Goal: Task Accomplishment & Management: Manage account settings

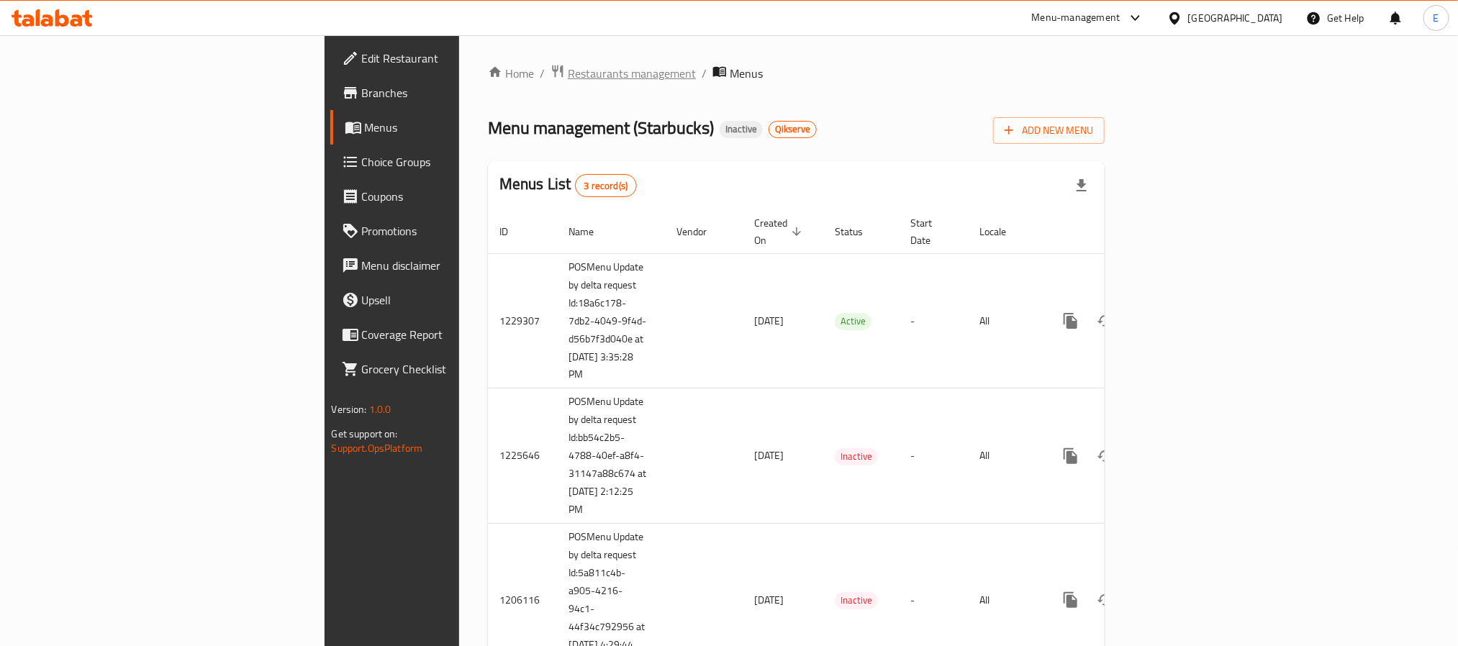
click at [568, 76] on span "Restaurants management" at bounding box center [632, 73] width 128 height 17
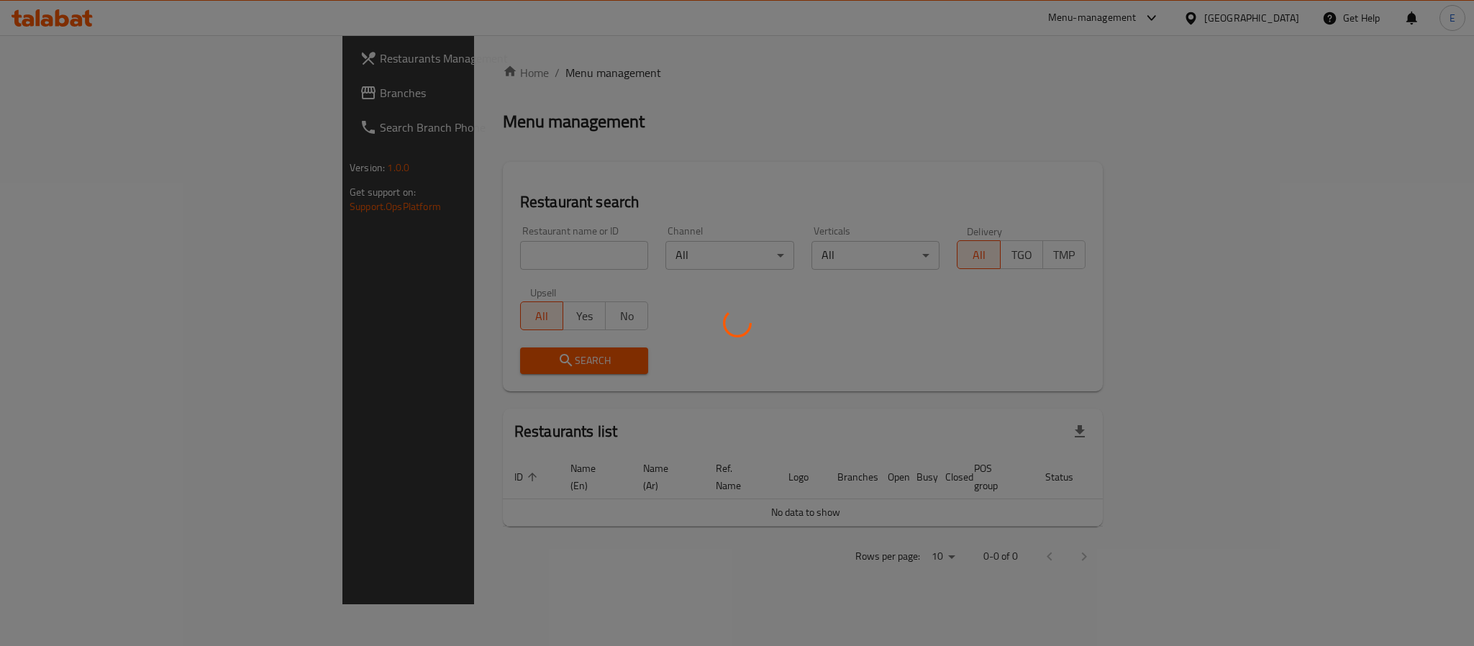
click at [91, 96] on div at bounding box center [737, 323] width 1474 height 646
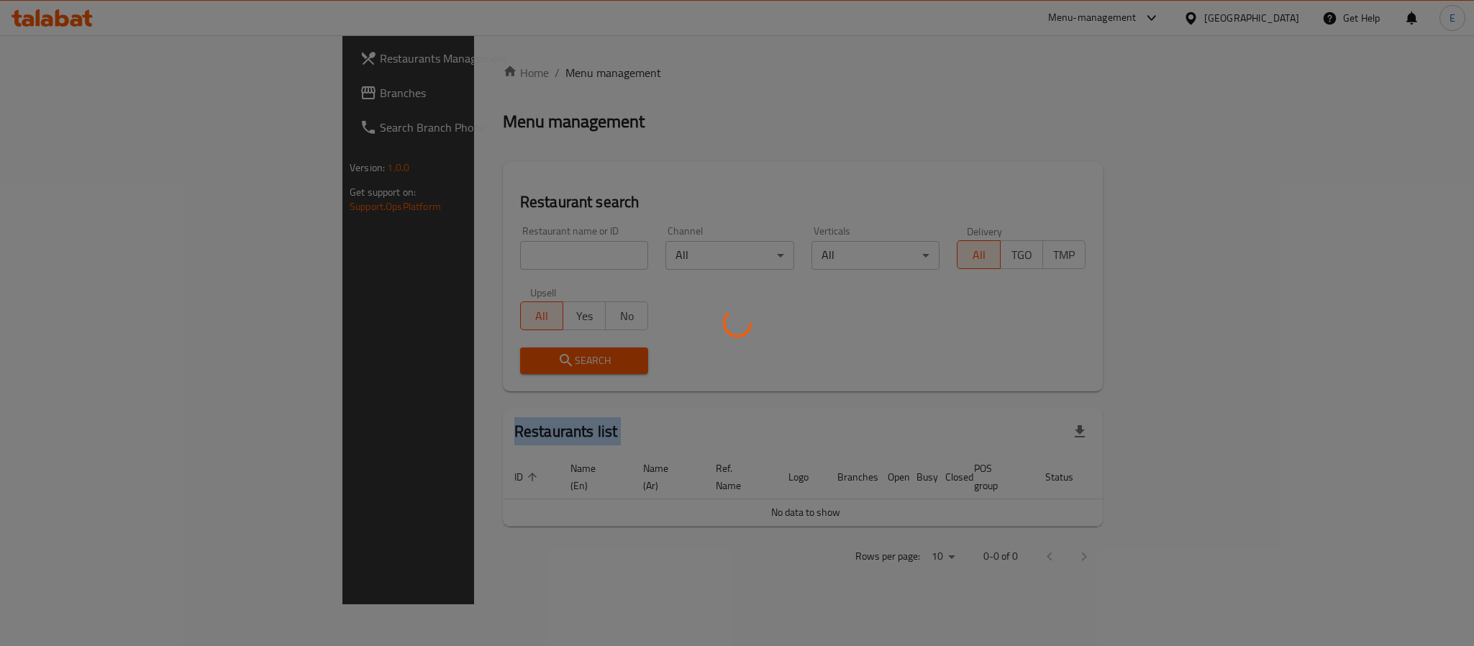
click at [91, 96] on div at bounding box center [737, 323] width 1474 height 646
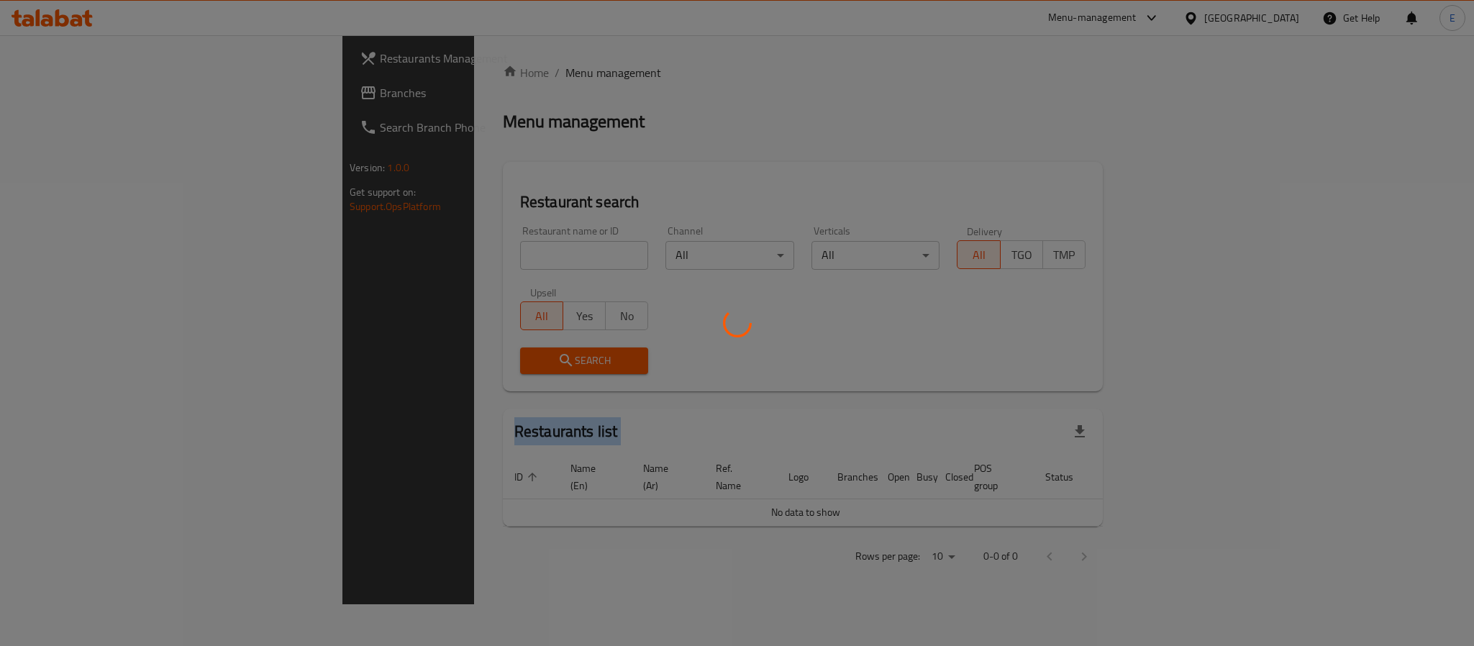
click at [91, 96] on div at bounding box center [737, 323] width 1474 height 646
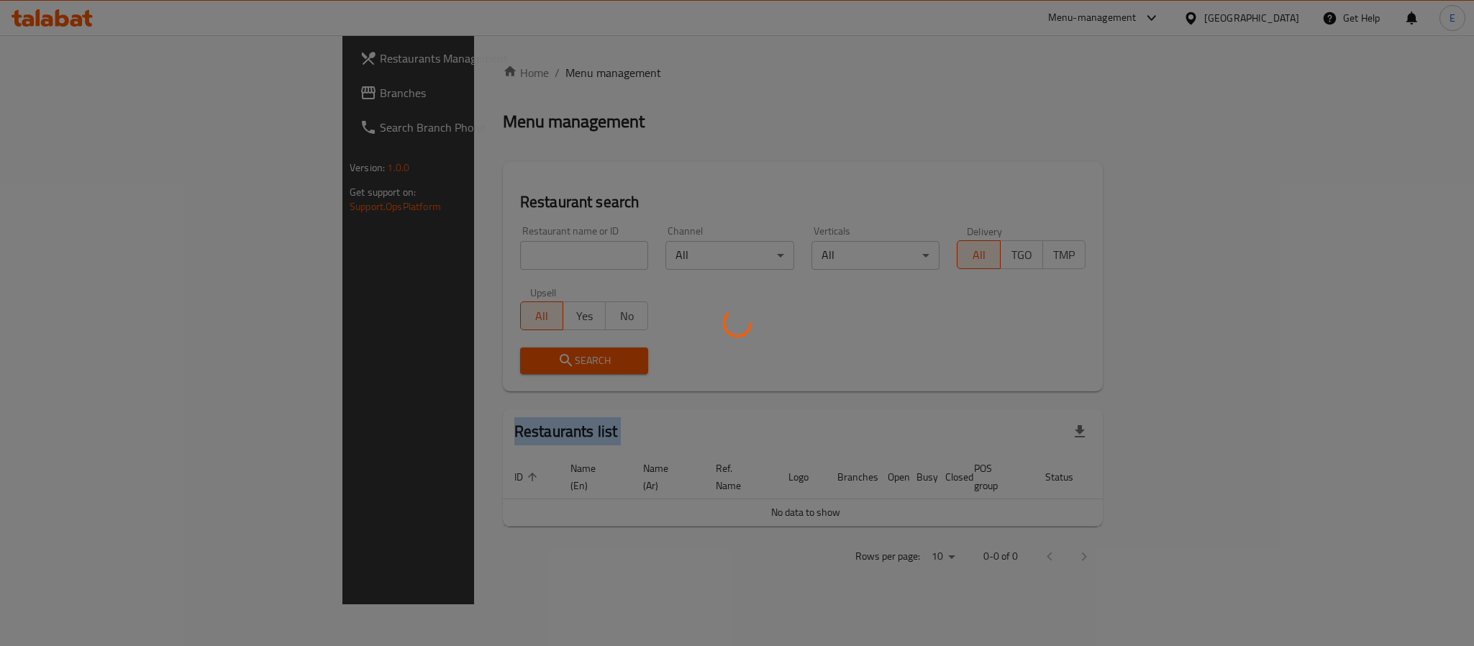
click at [91, 96] on div at bounding box center [737, 323] width 1474 height 646
click at [91, 95] on div at bounding box center [737, 323] width 1474 height 646
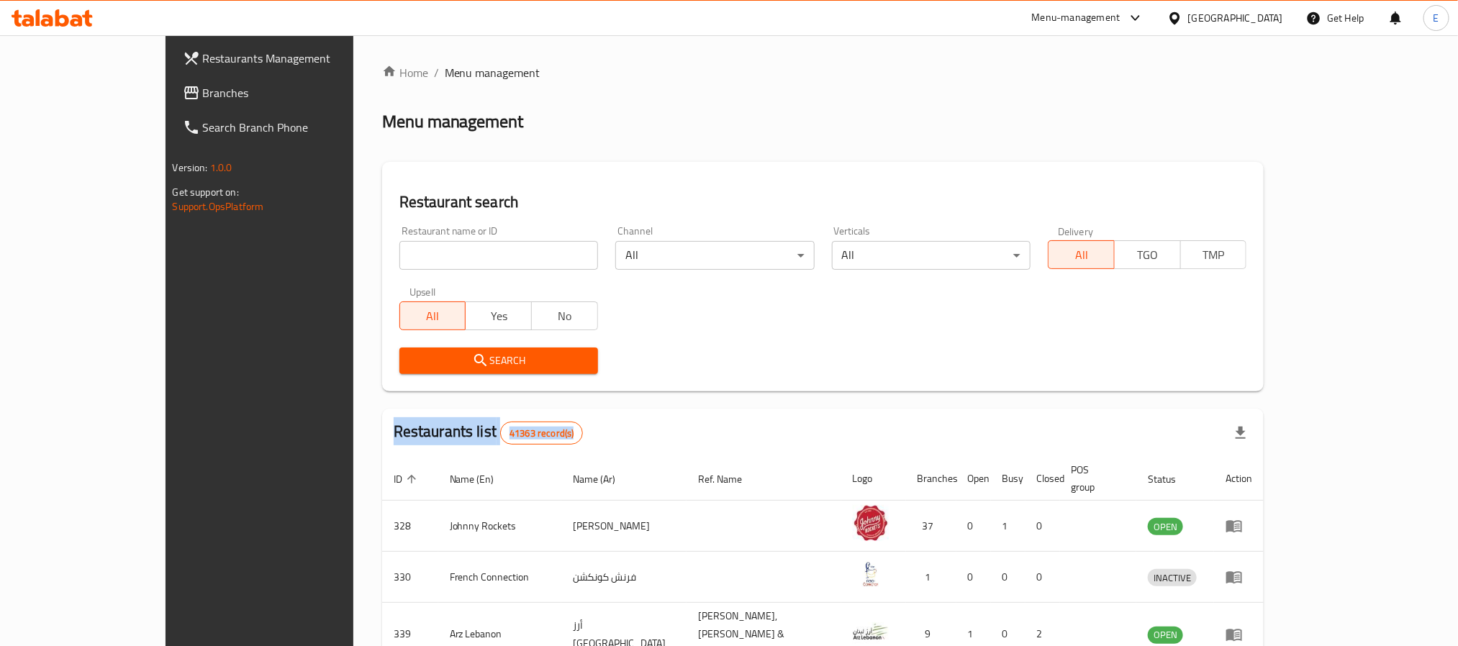
click at [203, 94] on span "Branches" at bounding box center [300, 92] width 194 height 17
